Goal: Information Seeking & Learning: Learn about a topic

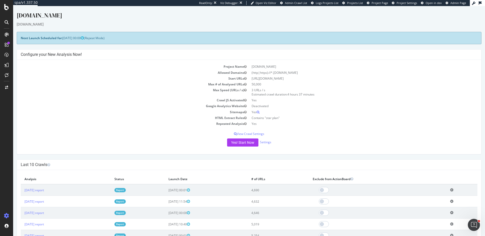
click at [129, 67] on td "Project Name" at bounding box center [135, 67] width 228 height 6
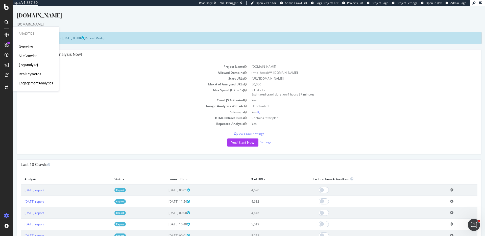
click at [24, 63] on div "LogAnalyzer" at bounding box center [29, 64] width 20 height 5
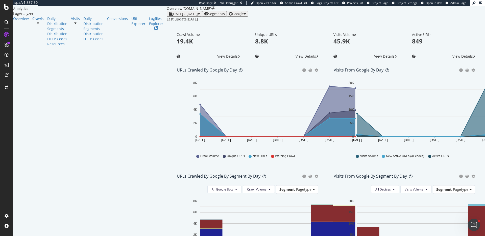
click at [326, 65] on div "Visits Volume 45.9K View Details" at bounding box center [365, 46] width 79 height 37
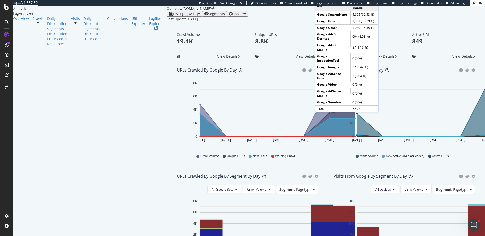
click at [326, 65] on div "Visits Volume 45.9K View Details" at bounding box center [365, 46] width 79 height 37
click at [303, 17] on div "[DATE] - [DATE] Segments Google" at bounding box center [326, 14] width 318 height 6
click at [326, 154] on div "Visits from Google by day Area Table Hold CMD (⌘) while clicking to filter the …" at bounding box center [404, 118] width 157 height 106
click at [167, 22] on div "Last update [DATE]" at bounding box center [326, 19] width 318 height 5
click at [330, 138] on div "Hold CMD (⌘) while clicking to filter the report. [DATE] [DATE] [DATE] [DATE] […" at bounding box center [404, 120] width 149 height 91
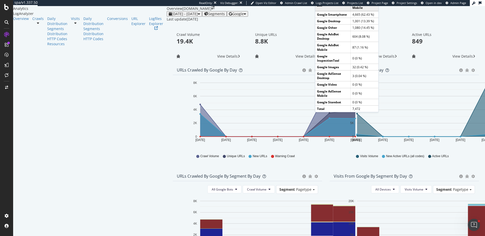
click at [195, 75] on div "URLs Crawled by Google by day Area Table" at bounding box center [247, 70] width 149 height 10
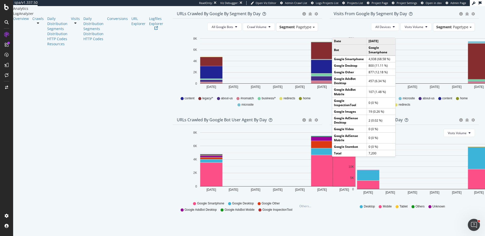
click at [330, 125] on div "Visits From Google By Device By Day Timeline (by Value) Timeline (by Percentage…" at bounding box center [404, 120] width 149 height 10
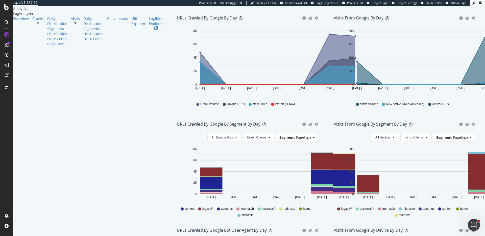
scroll to position [0, 0]
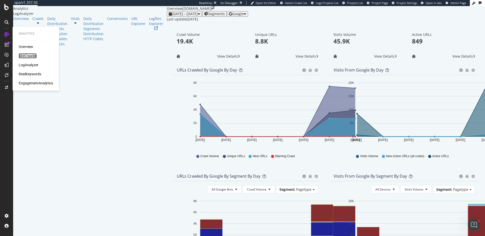
click at [26, 55] on div "SiteCrawler" at bounding box center [28, 55] width 18 height 5
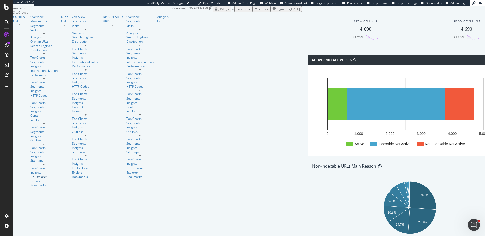
click at [30, 175] on div "Url Explorer" at bounding box center [43, 177] width 27 height 4
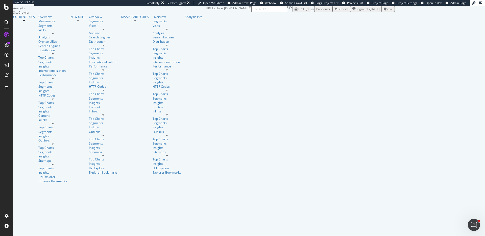
click at [337, 11] on div "Filters" at bounding box center [341, 9] width 9 height 4
click at [297, 17] on div "Add Filter" at bounding box center [303, 15] width 13 height 4
click at [293, 23] on div "Apply Clear Save Switch back to Simple mode" at bounding box center [344, 21] width 102 height 6
click at [356, 11] on span "Segments" at bounding box center [363, 9] width 14 height 4
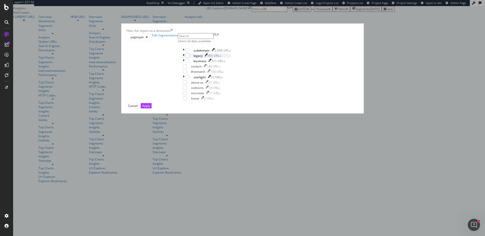
click at [184, 58] on icon "modal" at bounding box center [184, 56] width 2 height 4
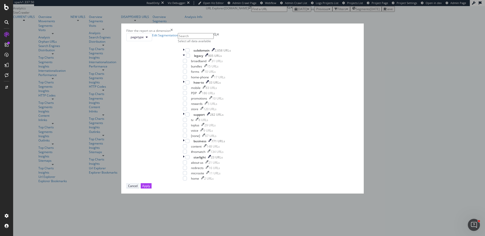
click at [139, 188] on button "Cancel" at bounding box center [132, 185] width 13 height 5
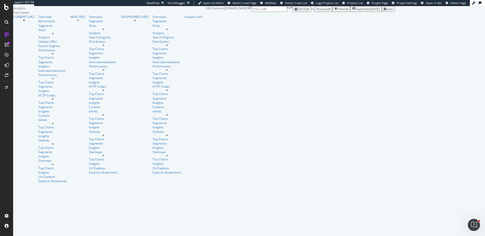
click at [334, 11] on div "Filters" at bounding box center [341, 9] width 14 height 4
click at [297, 17] on div "Add Filter" at bounding box center [303, 15] width 13 height 4
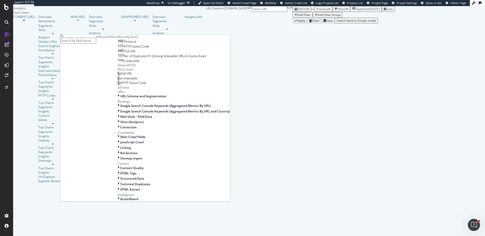
click at [118, 53] on div "Full URL" at bounding box center [127, 51] width 18 height 4
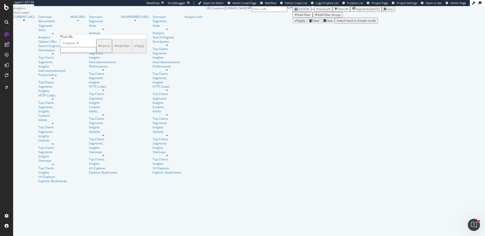
click at [96, 53] on input "text" at bounding box center [78, 50] width 36 height 6
type input "prepaid"
click at [137, 50] on div "Apply" at bounding box center [141, 47] width 8 height 4
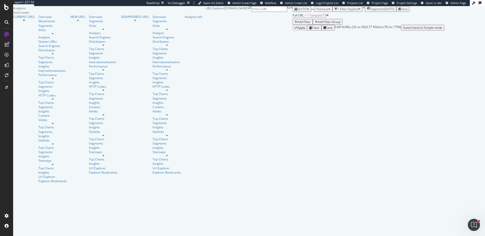
scroll to position [93, 0]
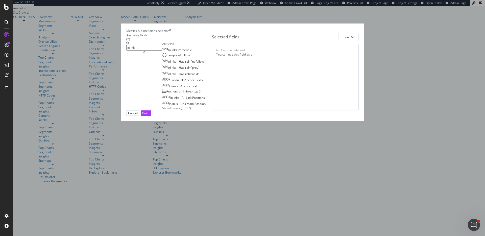
type input "inlink"
click at [162, 110] on span "Show 10 more" at bounding box center [171, 108] width 19 height 4
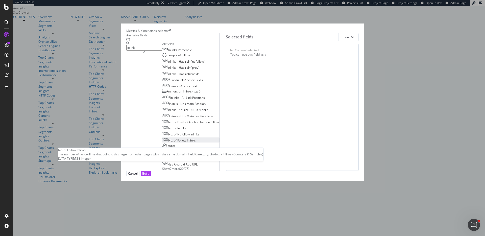
click at [187, 142] on span "Inlinks" at bounding box center [191, 140] width 9 height 4
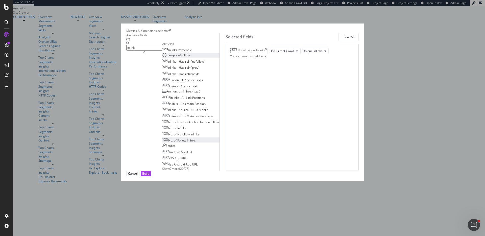
click at [182, 57] on span "Inlinks" at bounding box center [186, 55] width 9 height 4
click at [151, 176] on button "Build" at bounding box center [146, 173] width 10 height 5
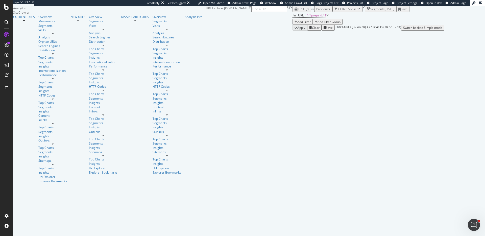
click at [444, 59] on div "URLs Crawled By Botify By pagetype Chart (by Value) Table Expand Export as CSV …" at bounding box center [444, 94] width 0 height 177
click at [367, 11] on div "Segments [DATE]" at bounding box center [381, 9] width 28 height 4
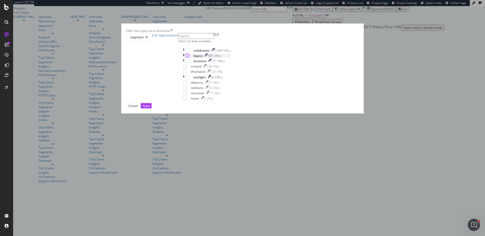
click at [189, 58] on div "modal" at bounding box center [187, 56] width 4 height 4
click at [152, 108] on button "Apply" at bounding box center [146, 105] width 11 height 5
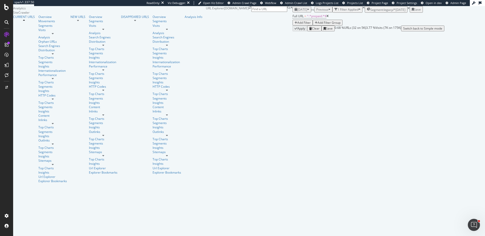
drag, startPoint x: 165, startPoint y: 165, endPoint x: 212, endPoint y: 166, distance: 47.2
copy span "No. of Unique Follow Inlinks"
drag, startPoint x: 291, startPoint y: 166, endPoint x: 262, endPoint y: 164, distance: 29.2
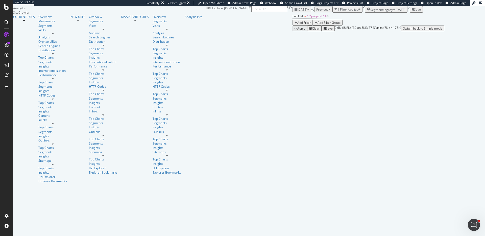
copy span "Sample of Inlinks"
